Goal: Information Seeking & Learning: Learn about a topic

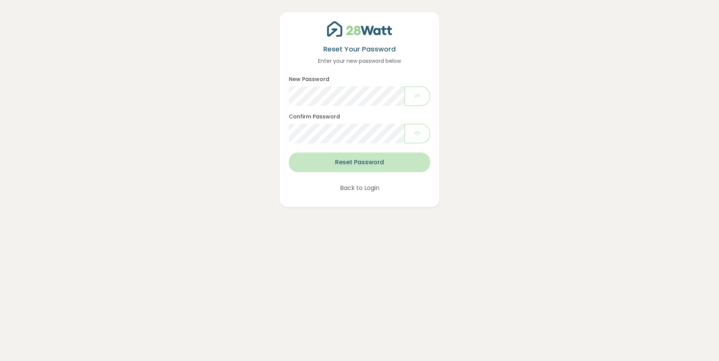
click at [366, 162] on button "Reset Password" at bounding box center [359, 163] width 141 height 20
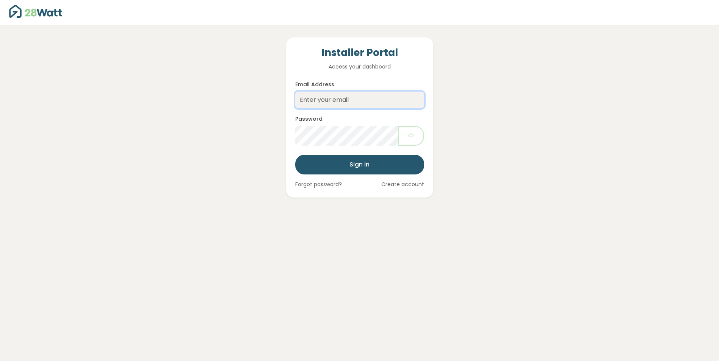
click at [359, 100] on input "Email Address" at bounding box center [359, 100] width 129 height 17
type input "dgrinyov@forgesolutions.au"
drag, startPoint x: 393, startPoint y: 99, endPoint x: 275, endPoint y: 111, distance: 118.1
click at [275, 111] on div "Installer Portal Access your dashboard Email Address dgrinyov@forgesolutions.au…" at bounding box center [359, 111] width 512 height 172
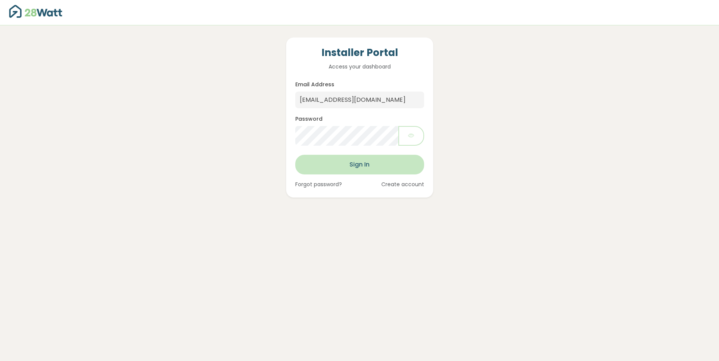
click at [348, 166] on button "Sign In" at bounding box center [359, 165] width 129 height 20
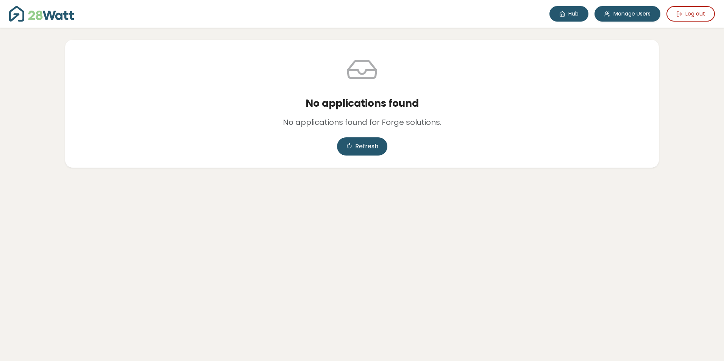
click at [565, 14] on link "Hub" at bounding box center [569, 14] width 39 height 16
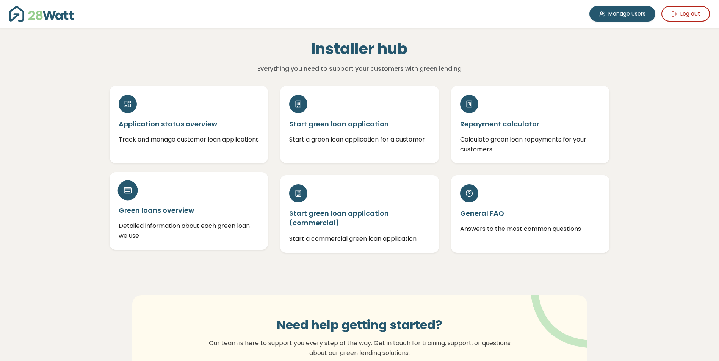
click at [151, 207] on h5 "Green loans overview" at bounding box center [189, 210] width 141 height 9
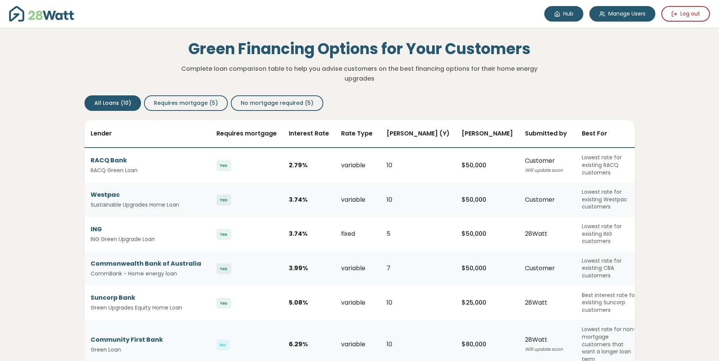
click at [555, 11] on link "Hub" at bounding box center [563, 14] width 39 height 16
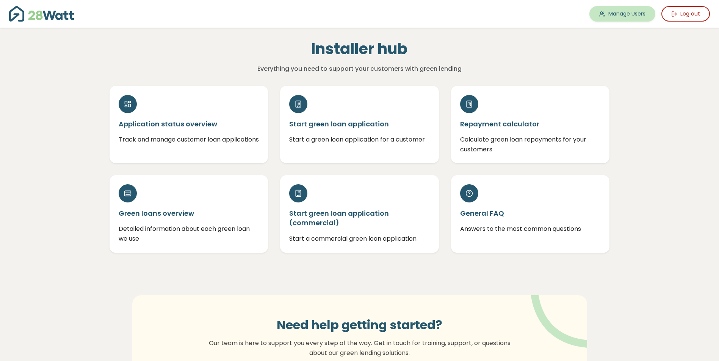
click at [627, 17] on link "Manage Users" at bounding box center [622, 14] width 66 height 16
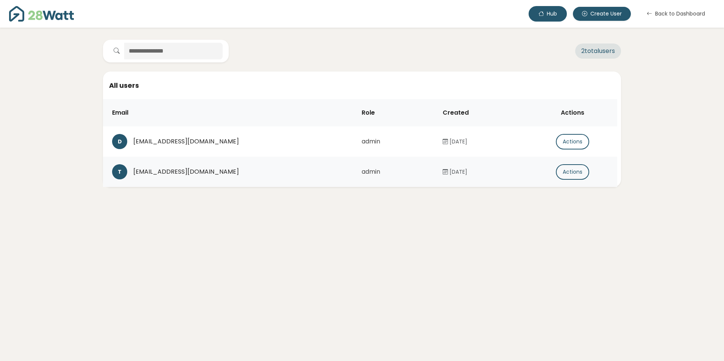
click at [545, 17] on button "Hub" at bounding box center [548, 14] width 38 height 16
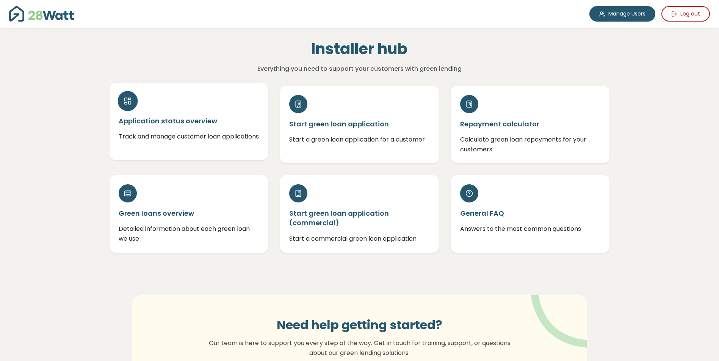
click at [196, 109] on div "Application status overview Track and manage customer loan applications" at bounding box center [189, 121] width 159 height 77
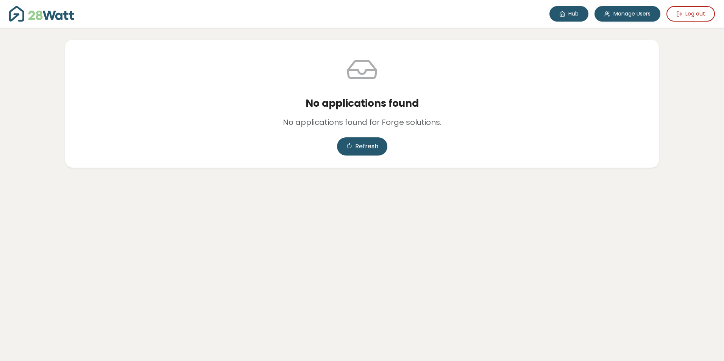
click at [564, 18] on link "Hub" at bounding box center [569, 14] width 39 height 16
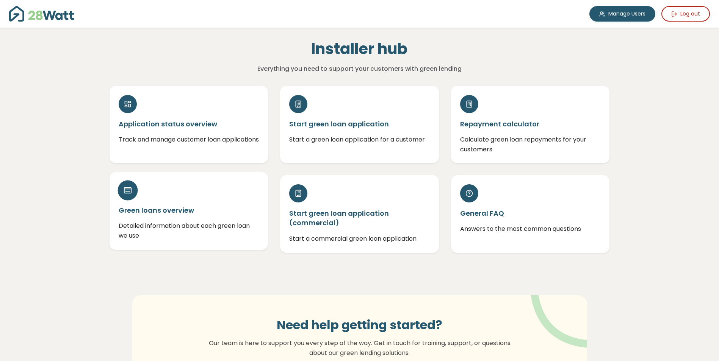
click at [142, 198] on div "Green loans overview Detailed information about each green loan we use" at bounding box center [189, 210] width 159 height 77
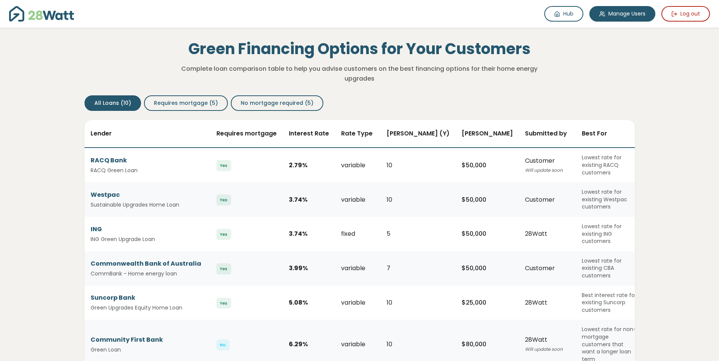
drag, startPoint x: 691, startPoint y: 93, endPoint x: 689, endPoint y: 88, distance: 4.8
click at [691, 92] on div "Hub Manage Users Log out Hub Green Financing Options for Your Customers Complet…" at bounding box center [359, 347] width 719 height 694
click at [554, 13] on icon at bounding box center [557, 14] width 6 height 6
